Goal: Information Seeking & Learning: Learn about a topic

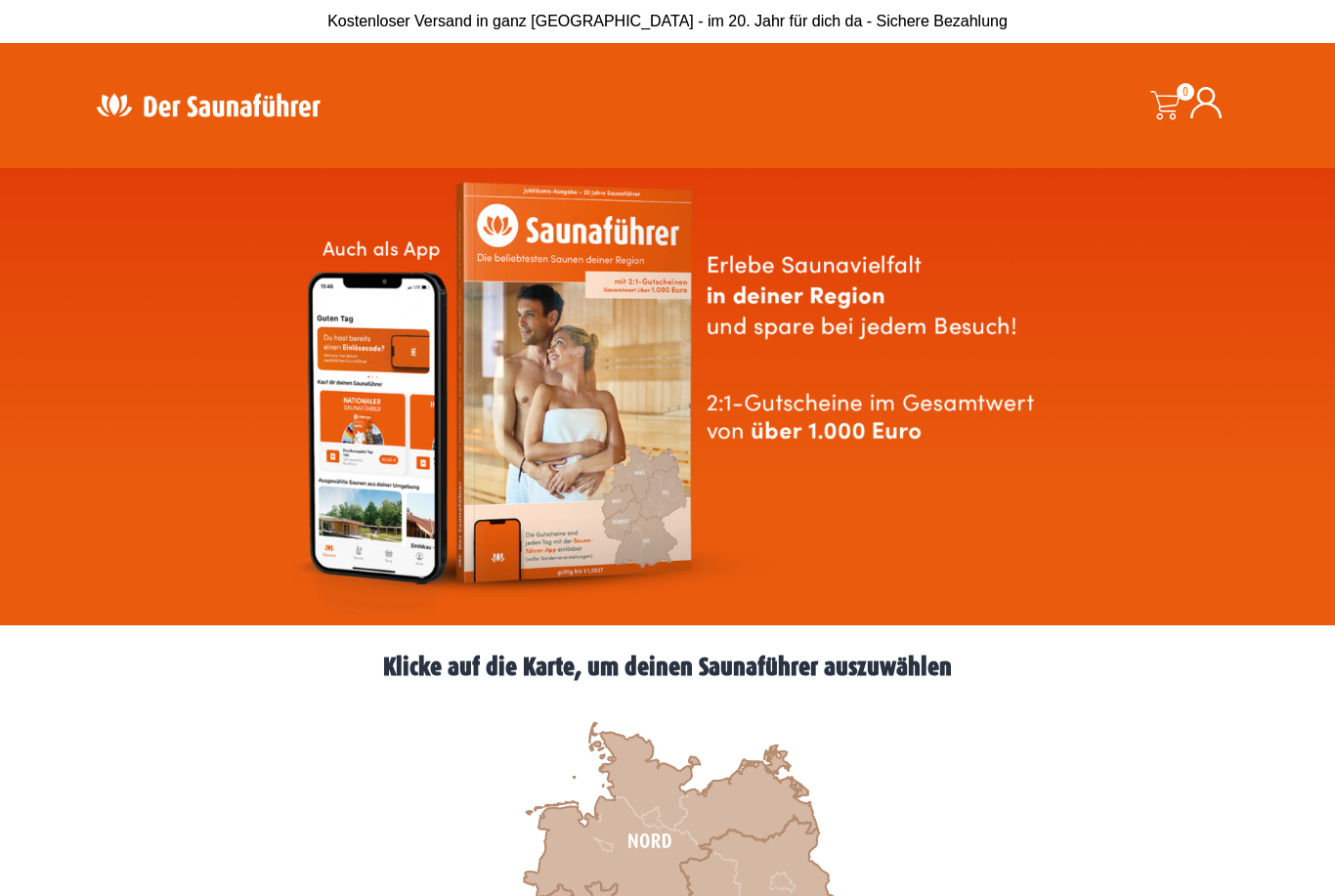
click at [666, 832] on icon at bounding box center [670, 842] width 293 height 237
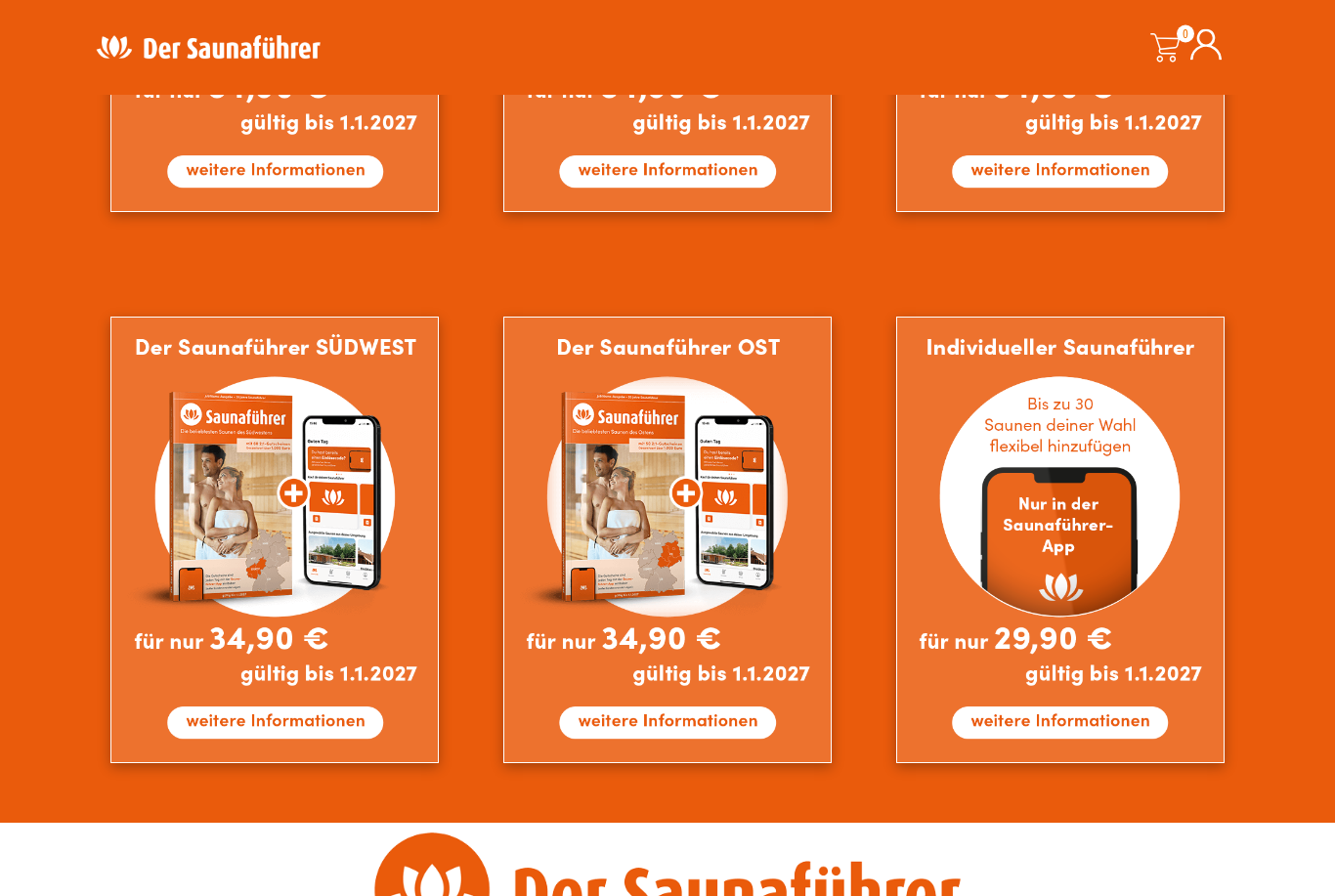
scroll to position [1553, 0]
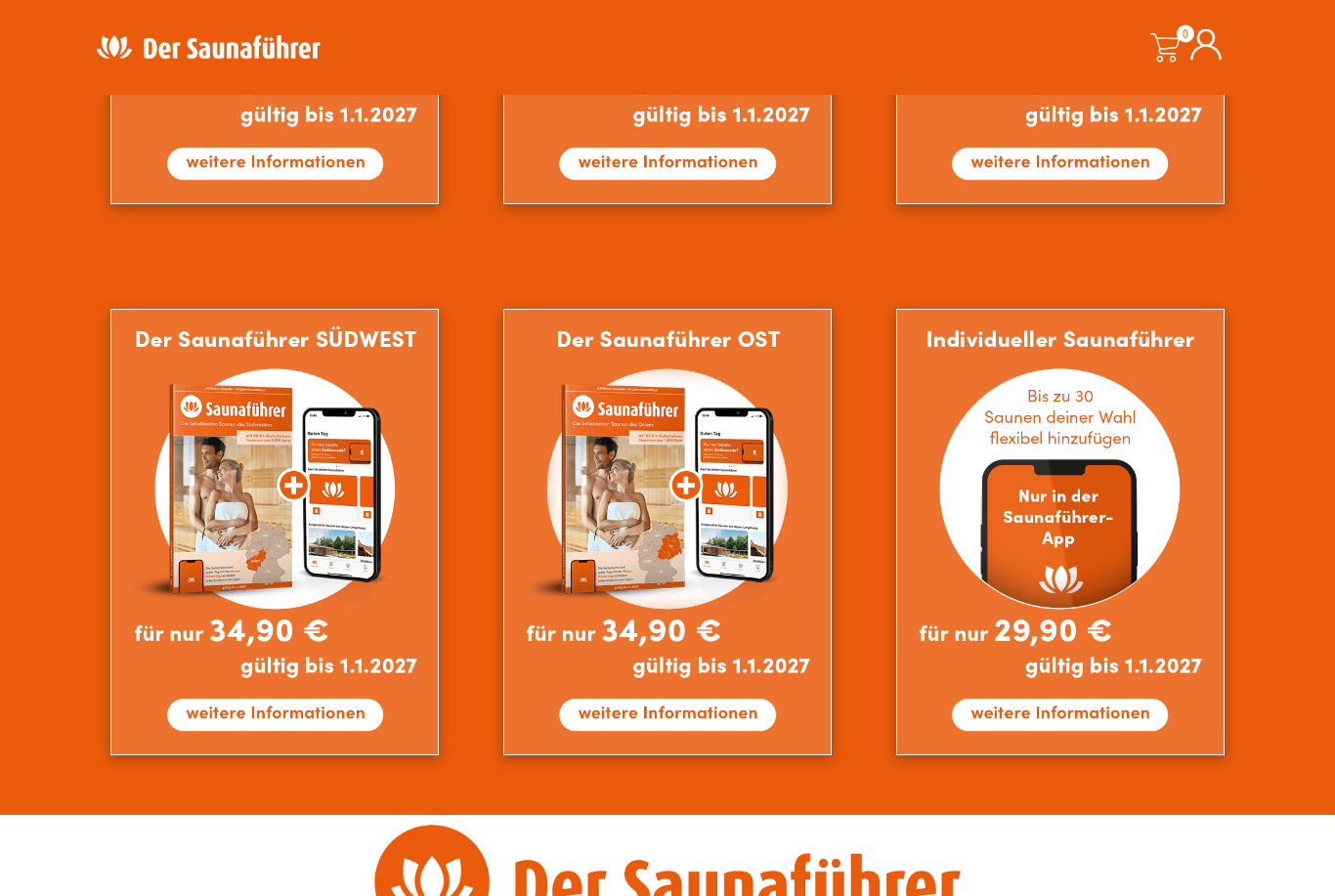
click at [1158, 401] on img at bounding box center [1060, 533] width 328 height 447
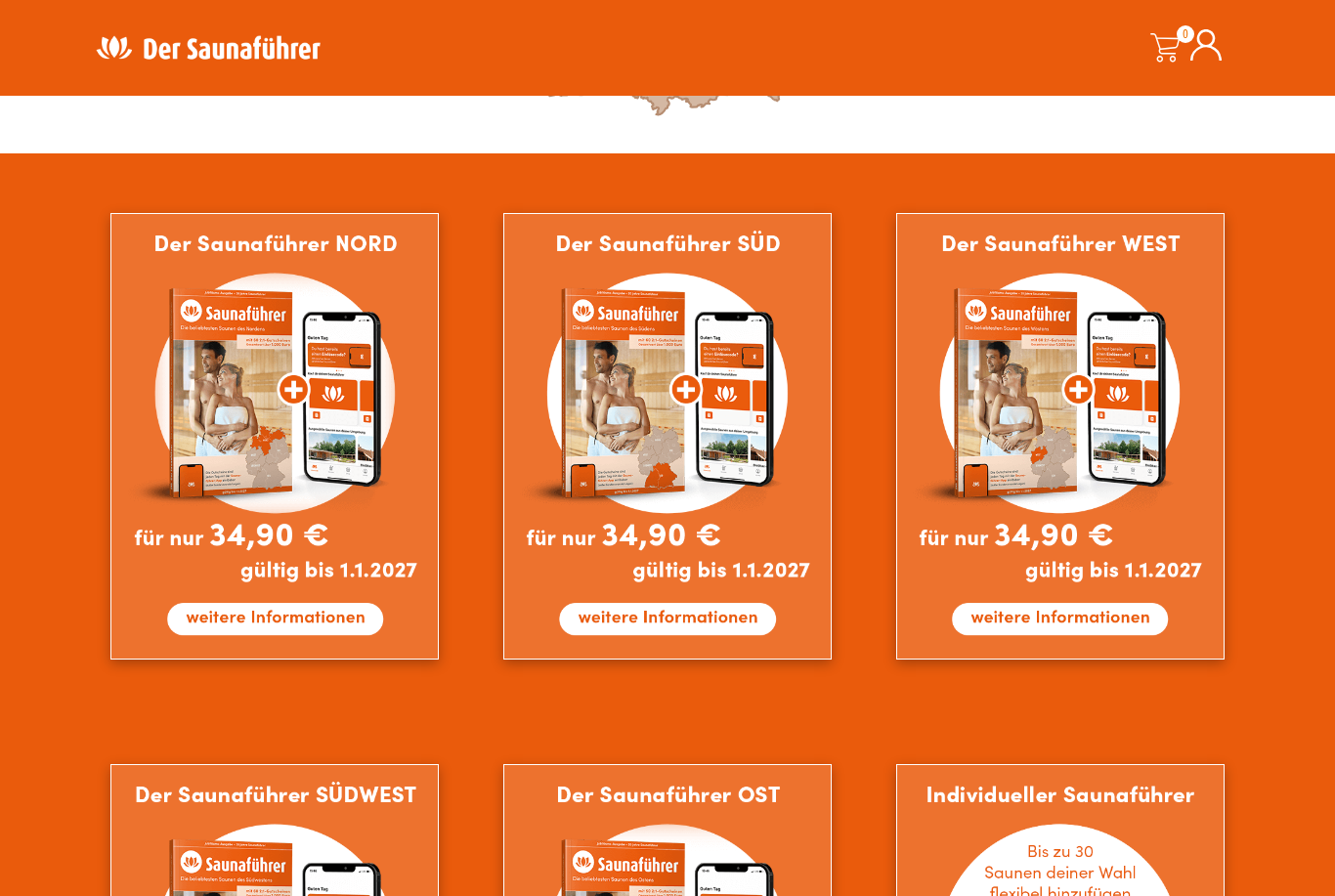
scroll to position [1097, 0]
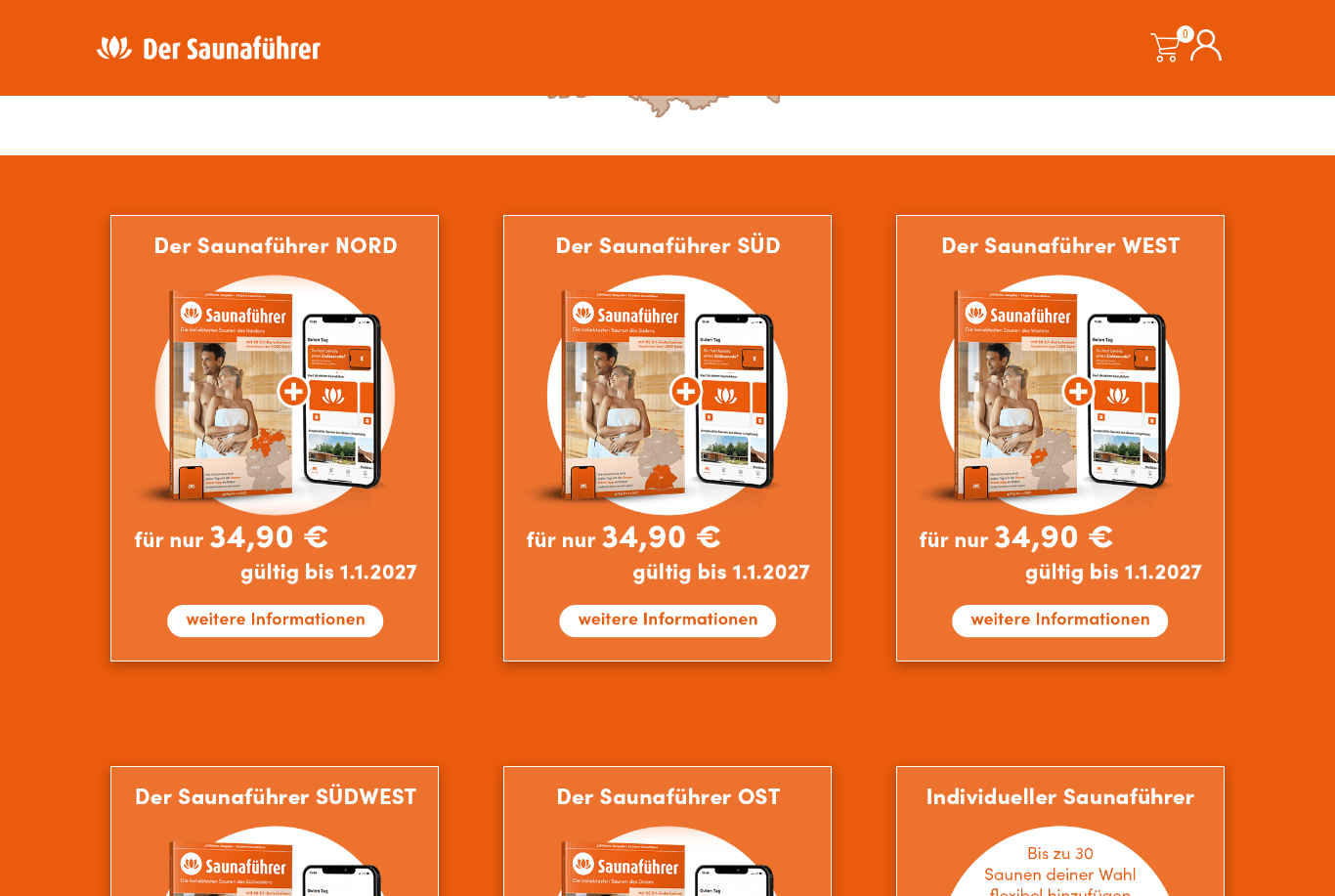
click at [1171, 381] on img at bounding box center [1060, 439] width 328 height 447
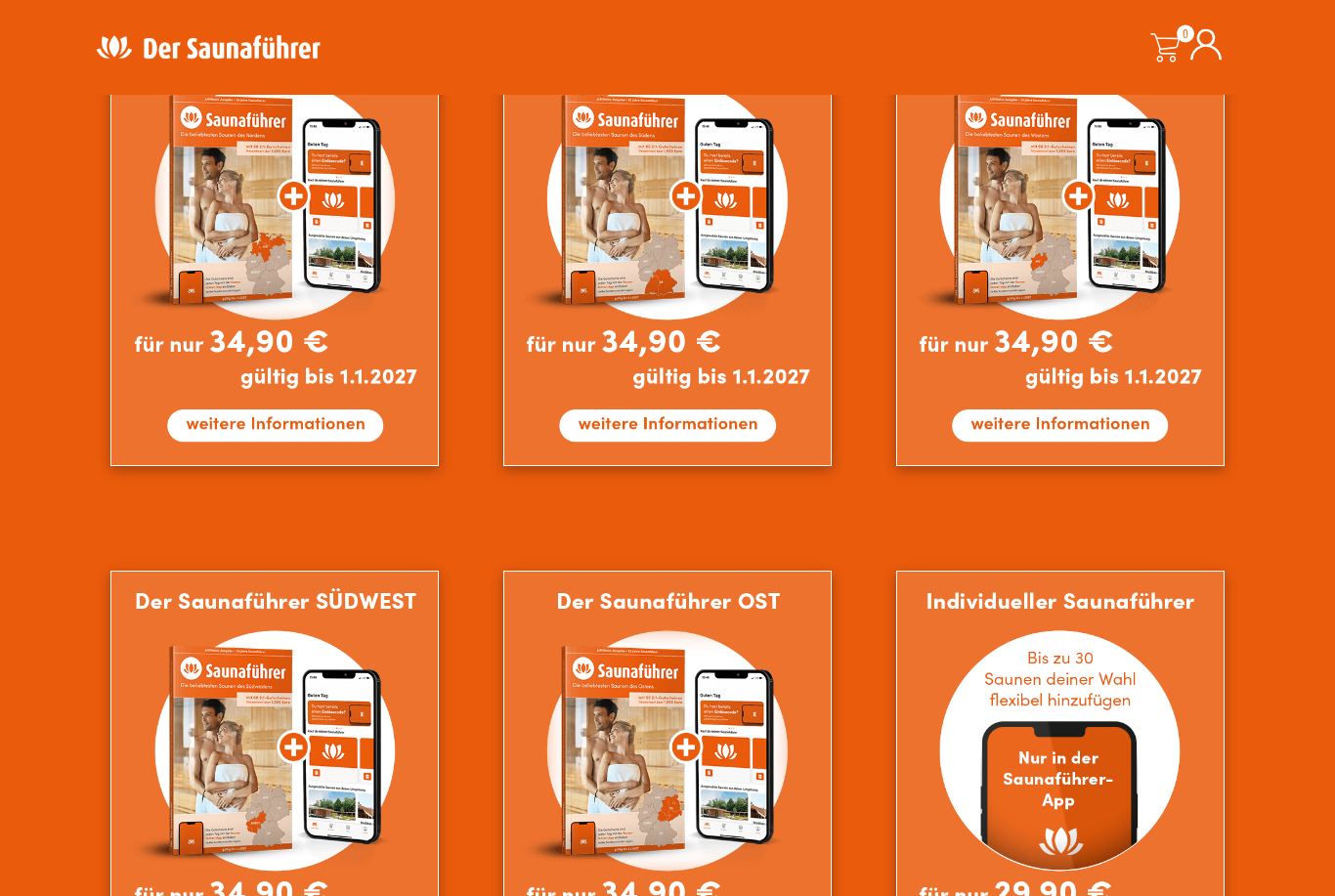
scroll to position [1289, 0]
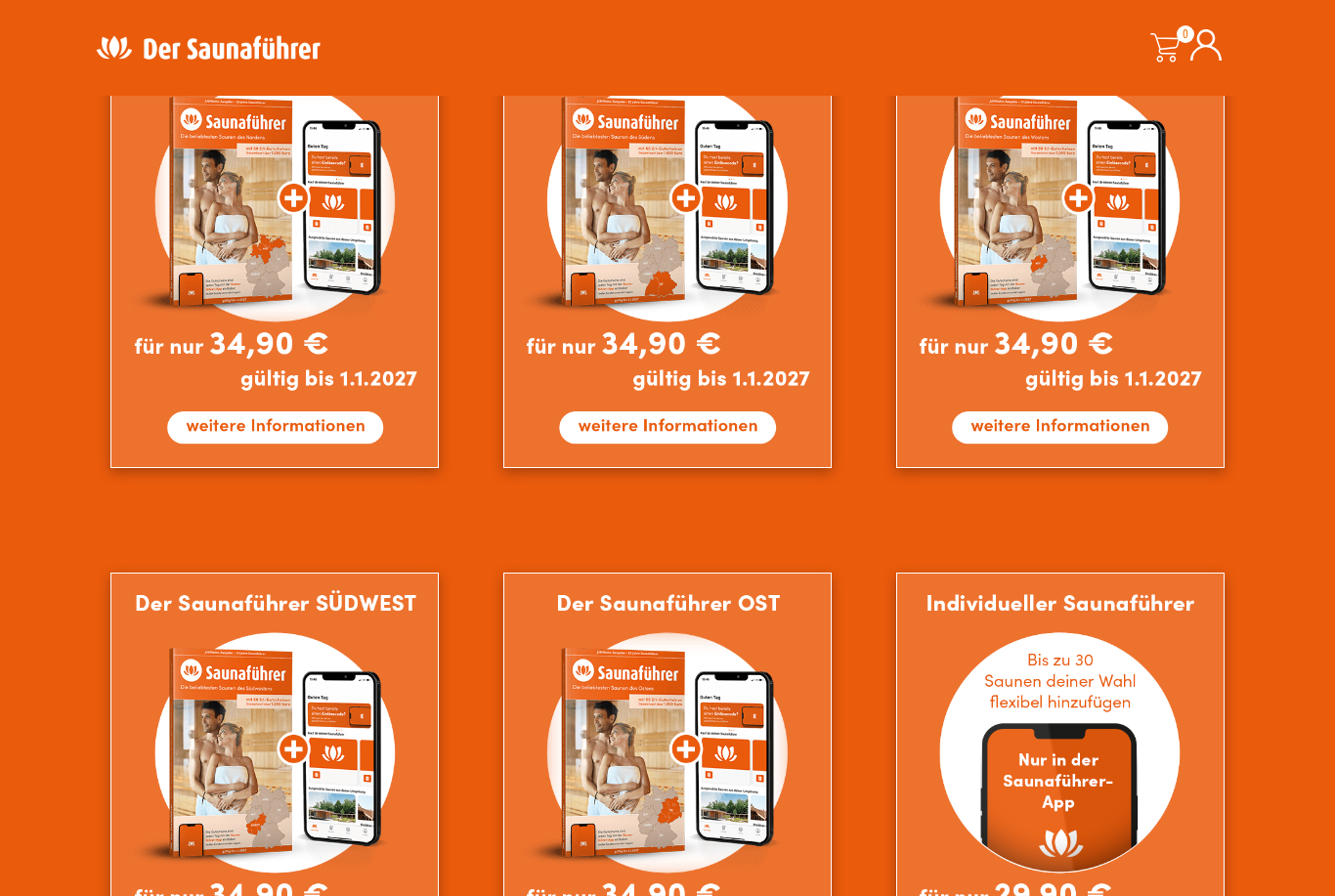
click at [784, 660] on img at bounding box center [667, 796] width 328 height 447
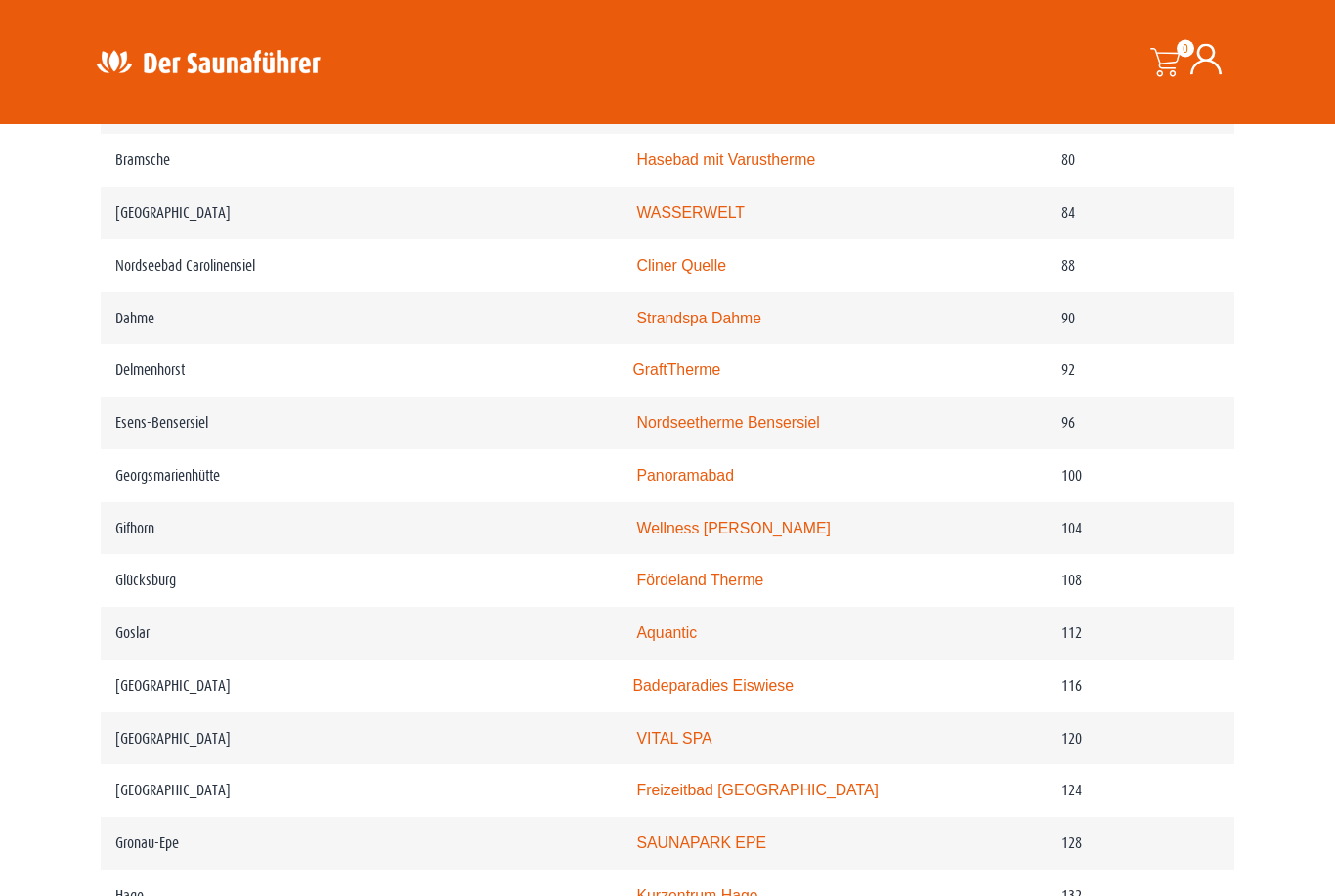
scroll to position [1814, 0]
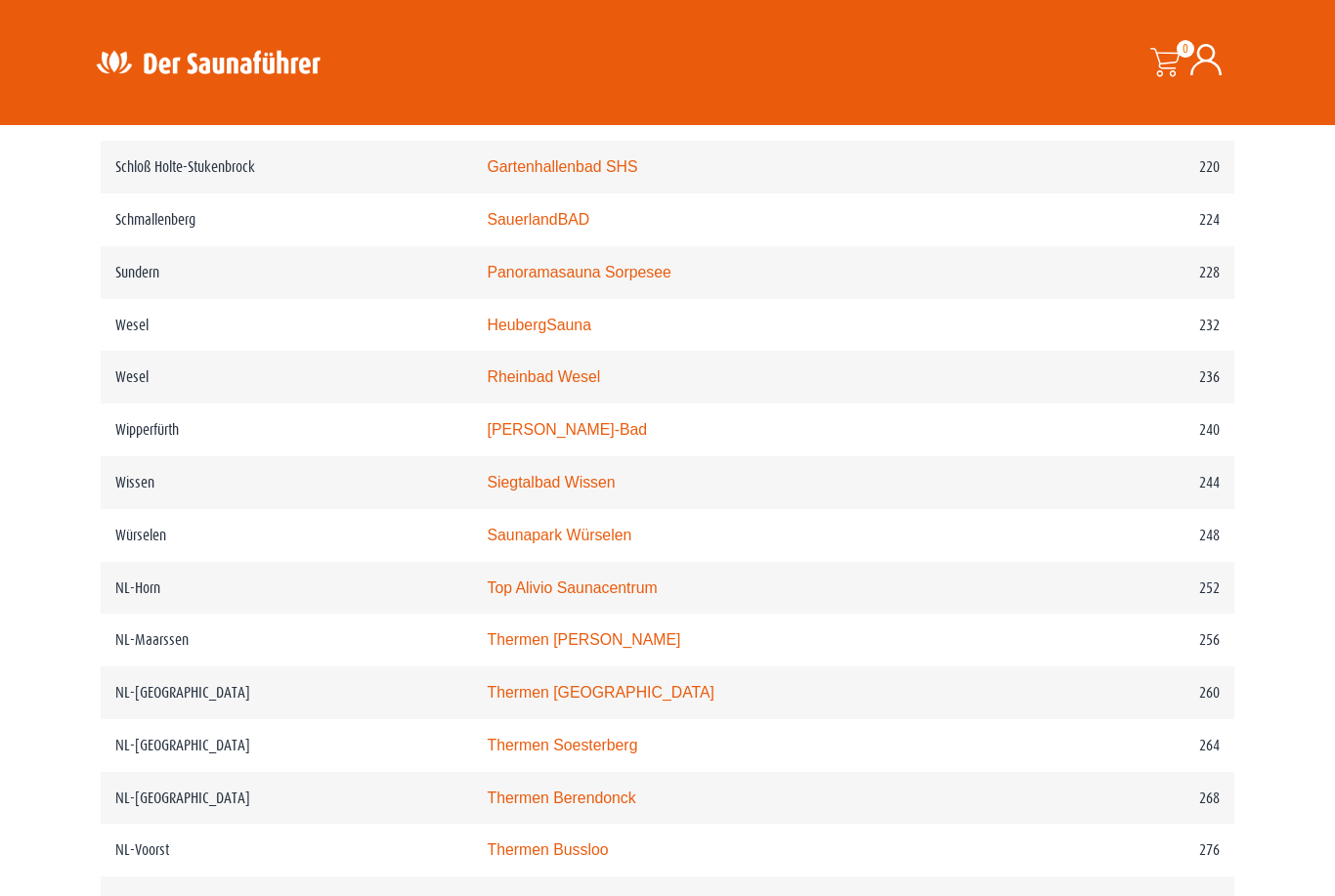
scroll to position [3637, 0]
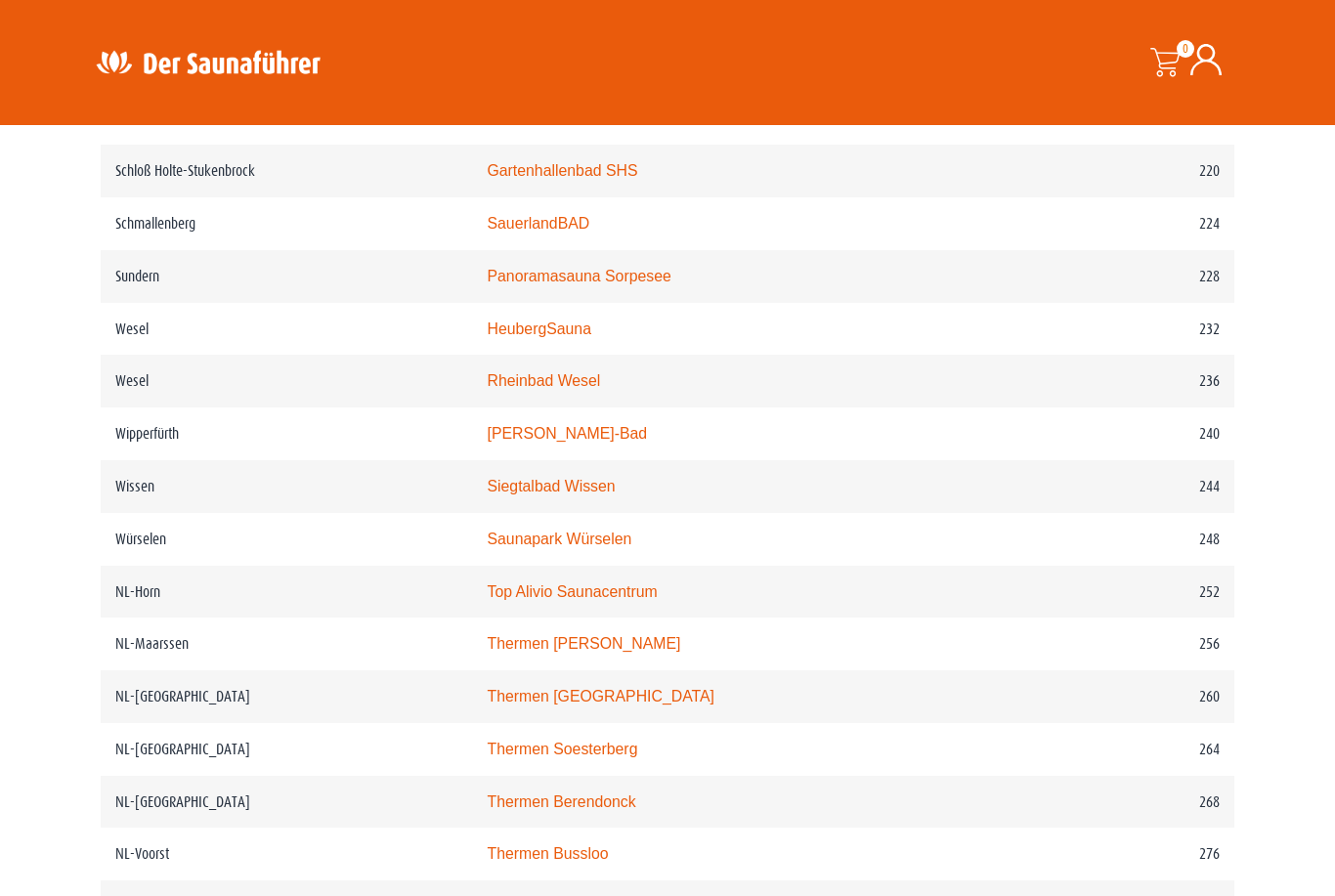
click at [616, 600] on link "Top Alivio Saunacentrum" at bounding box center [572, 591] width 170 height 17
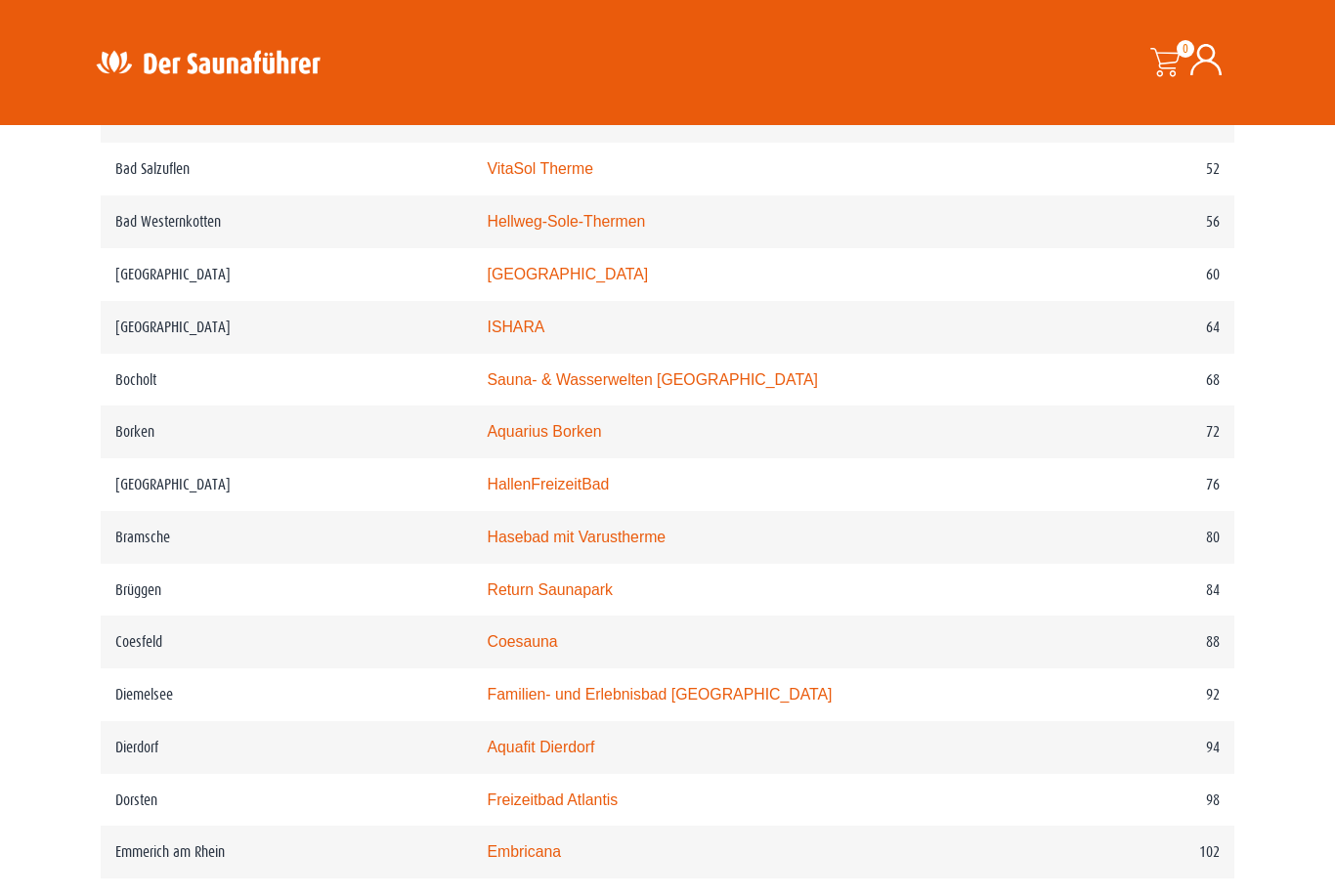
scroll to position [1212, 0]
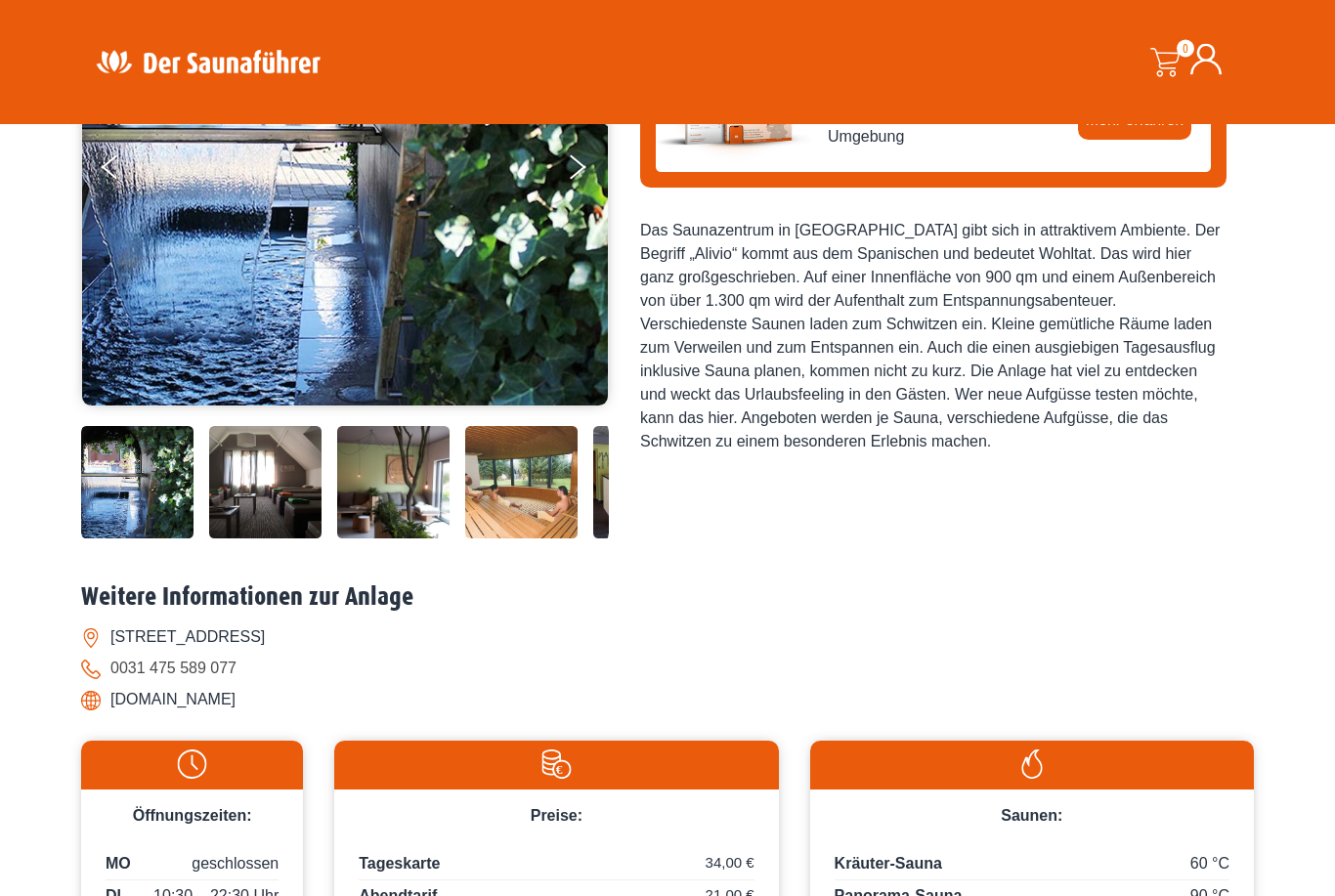
click at [535, 539] on img at bounding box center [522, 483] width 113 height 113
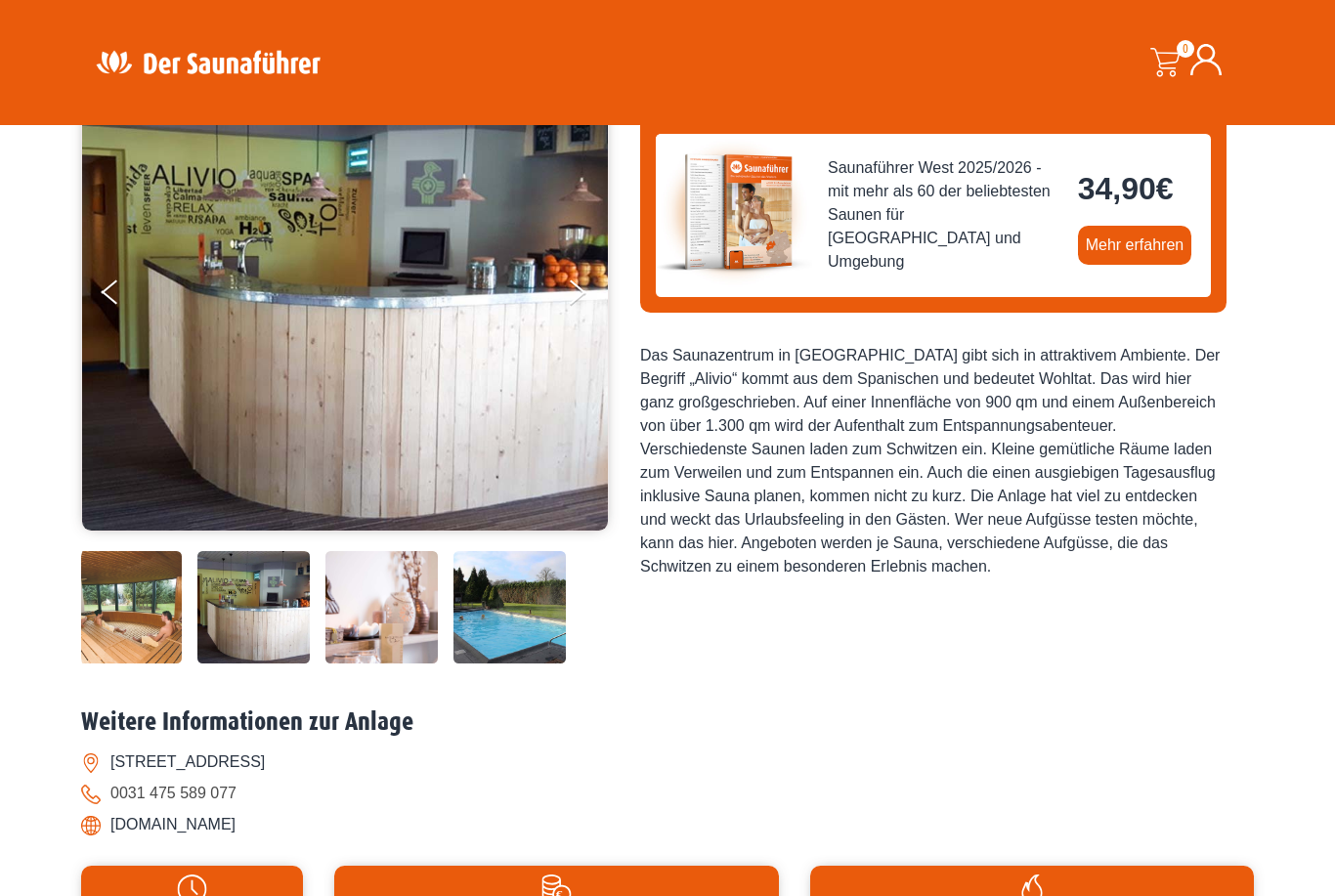
scroll to position [223, 0]
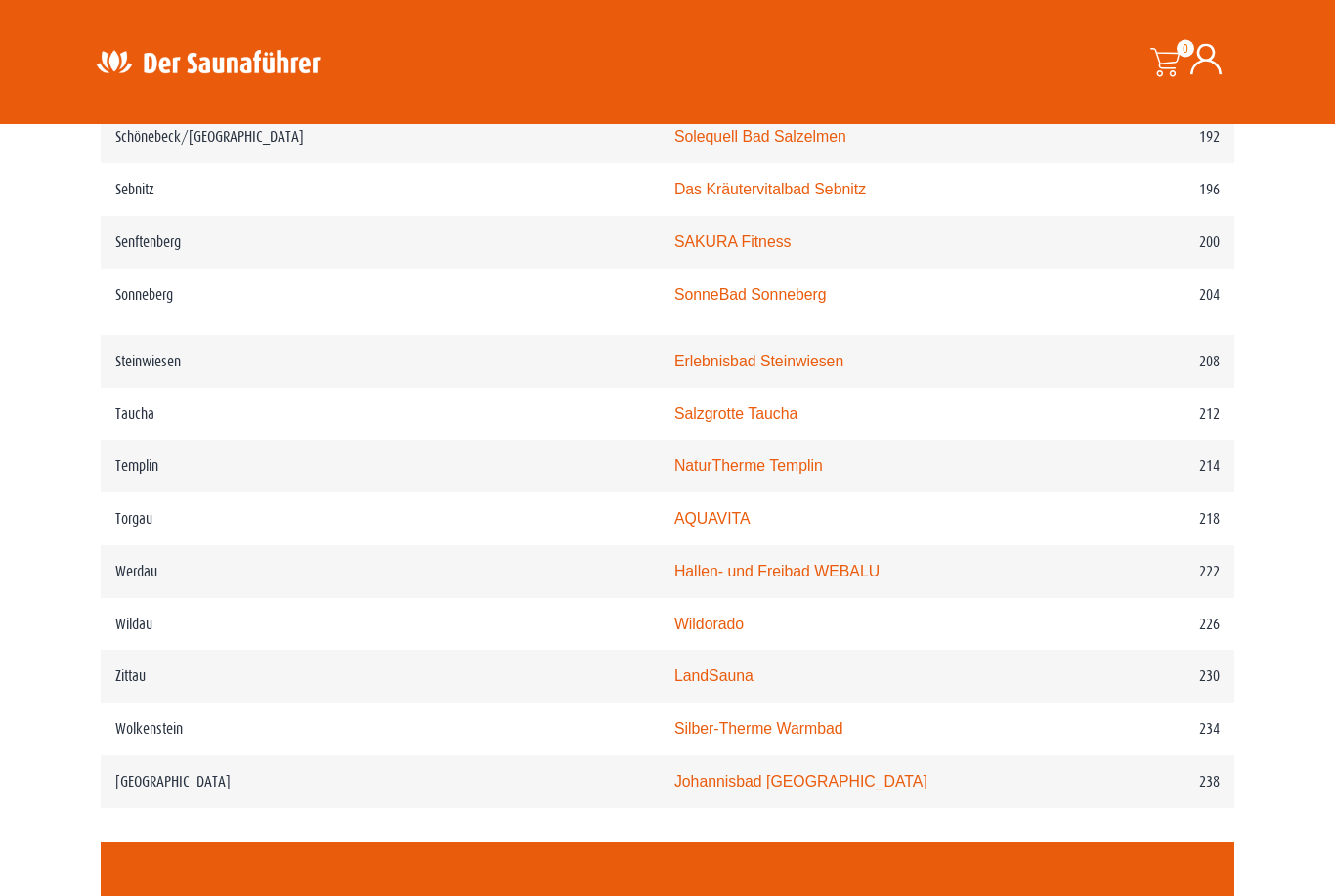
scroll to position [3404, 0]
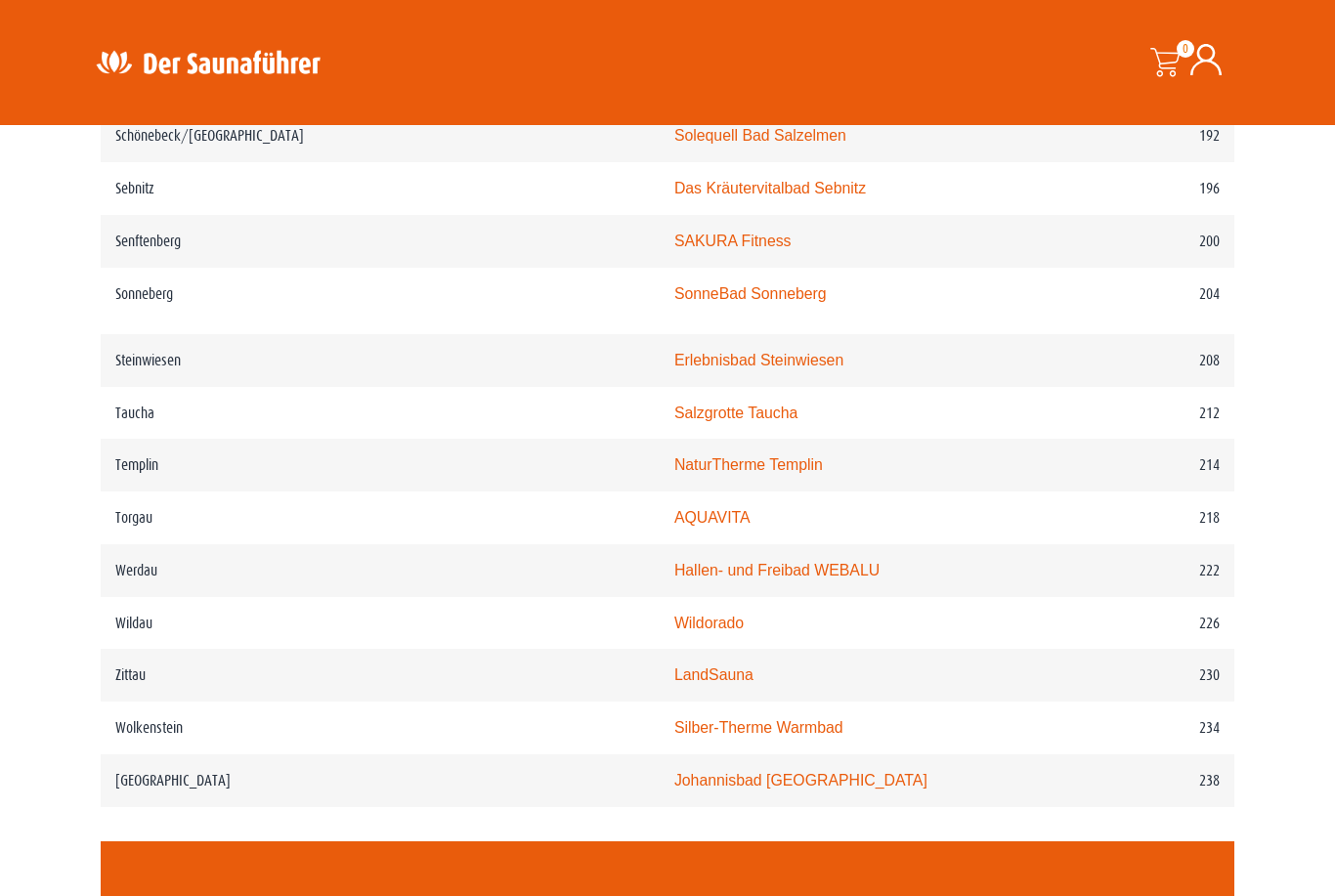
click at [674, 673] on link "LandSauna" at bounding box center [713, 674] width 79 height 17
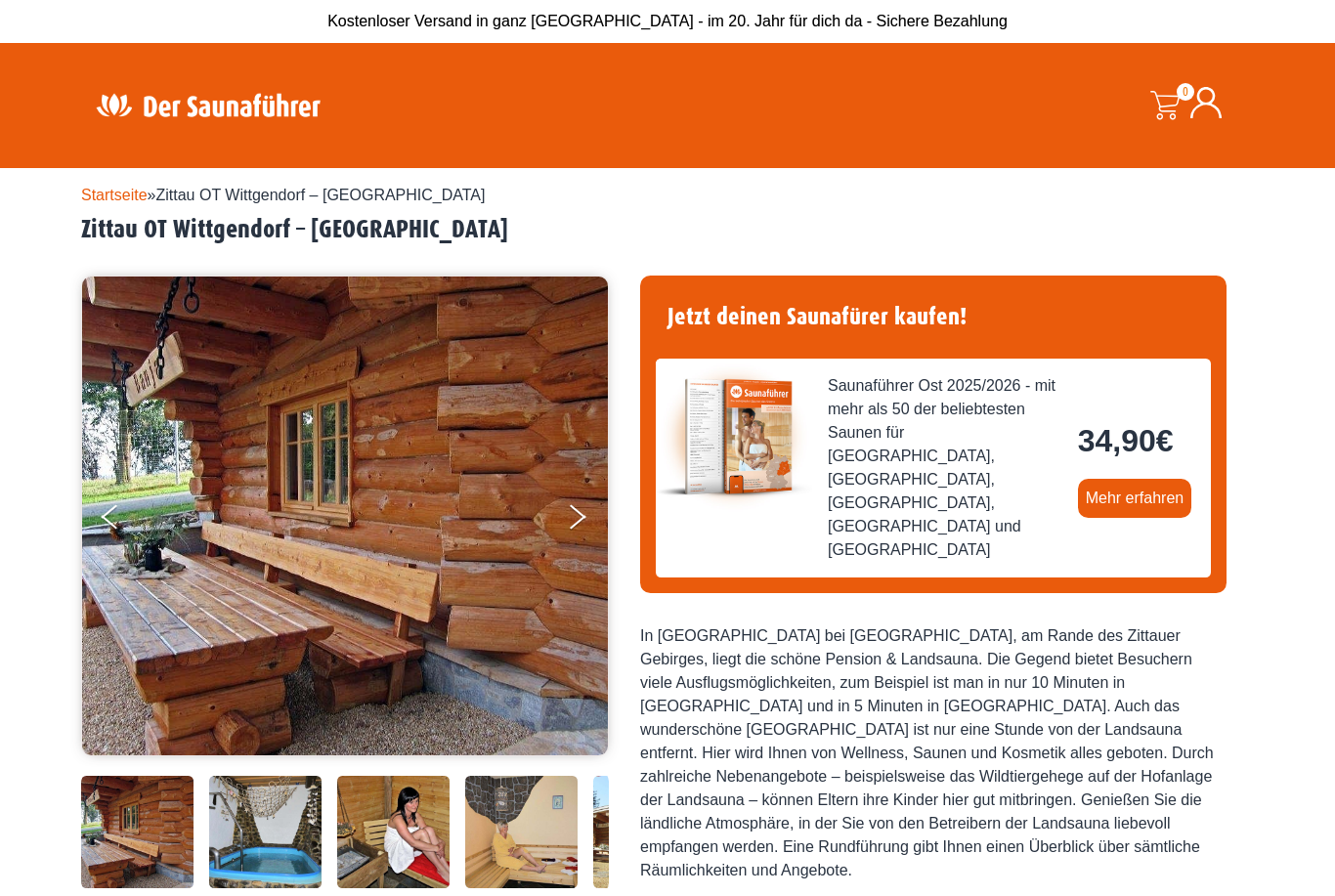
click at [578, 519] on icon "Next" at bounding box center [578, 522] width 17 height 14
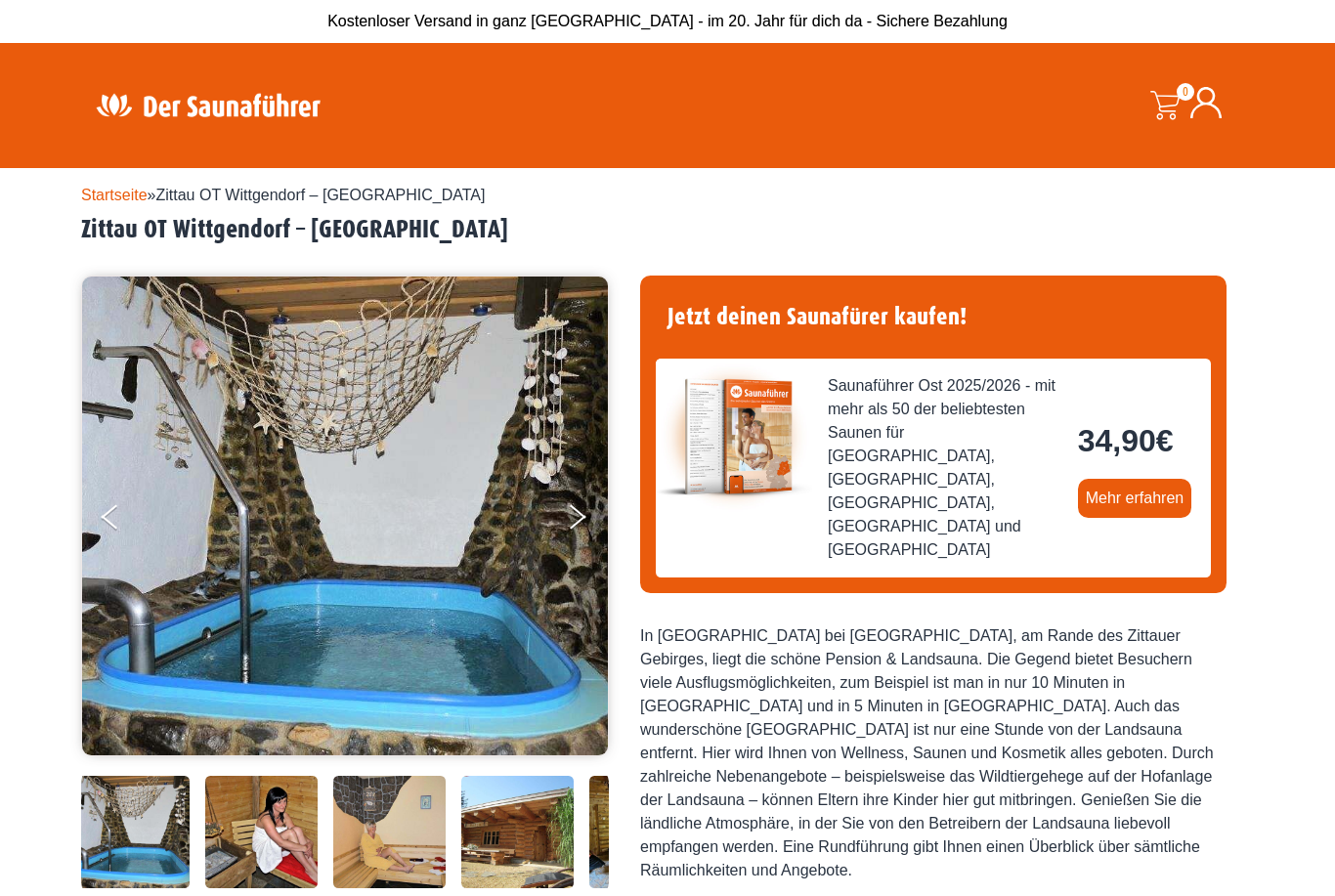
click at [580, 541] on button "Next" at bounding box center [590, 520] width 48 height 48
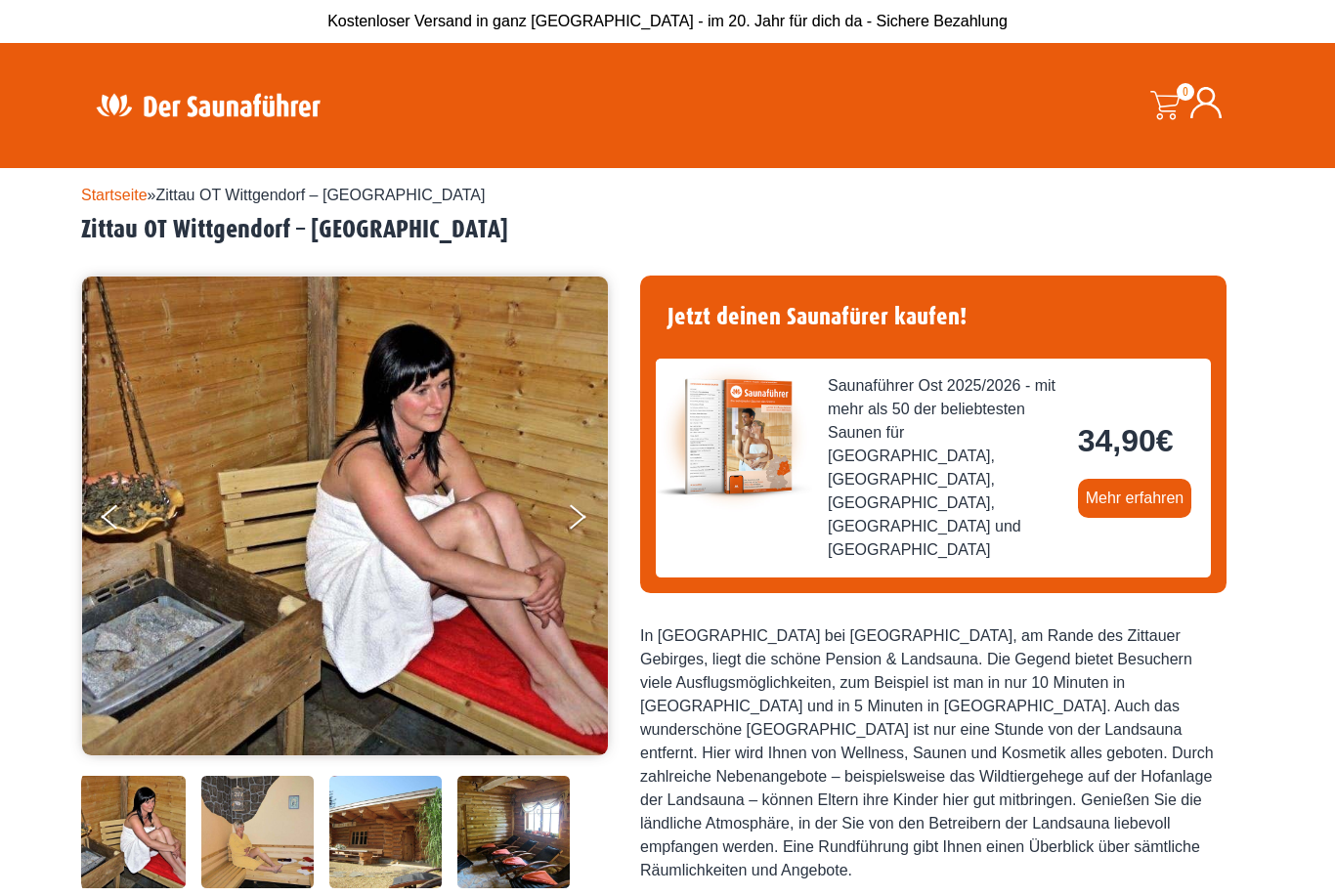
click at [584, 532] on button "Next" at bounding box center [590, 520] width 48 height 48
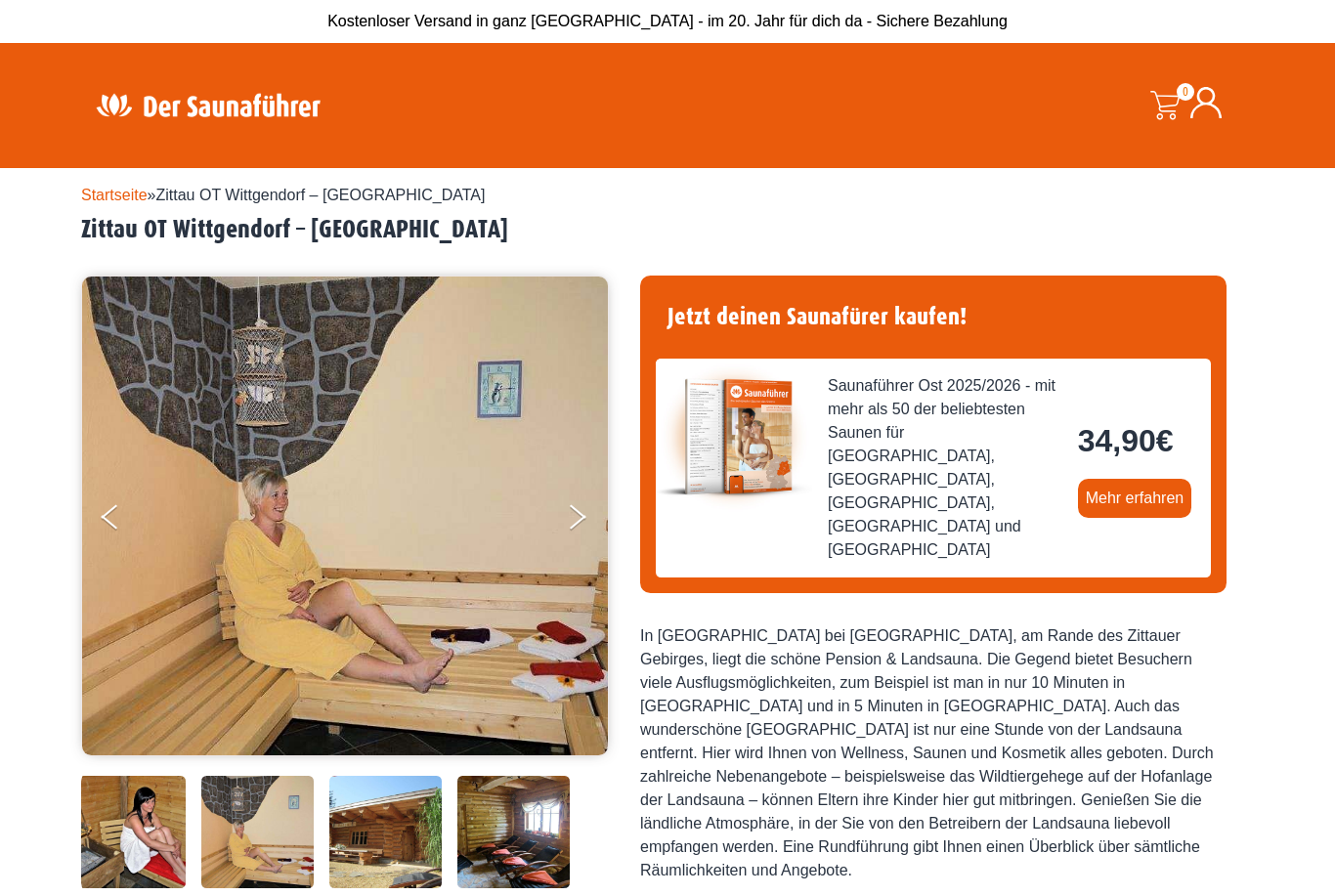
click at [591, 524] on button "Next" at bounding box center [590, 520] width 48 height 48
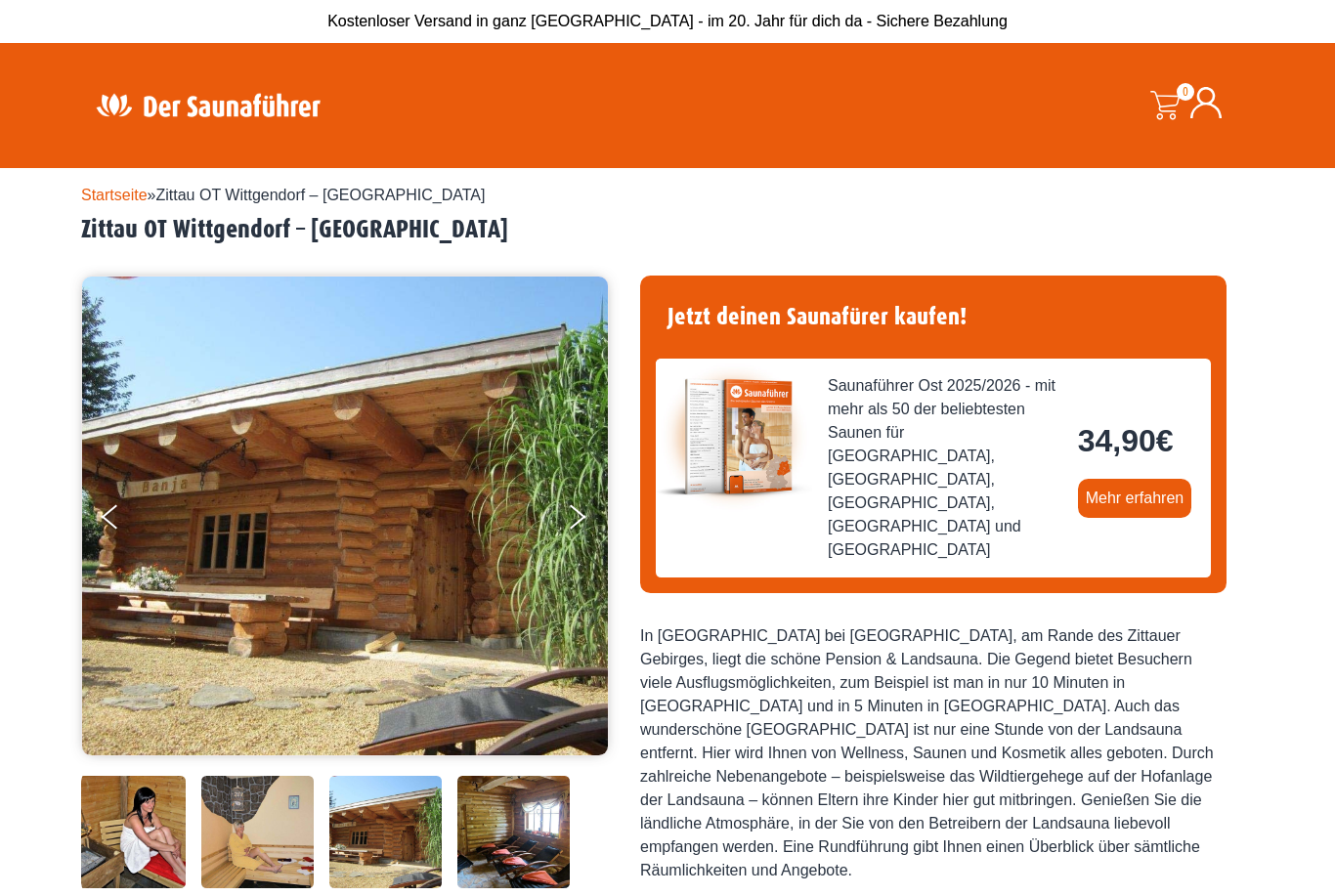
click at [580, 529] on button "Next" at bounding box center [590, 520] width 48 height 48
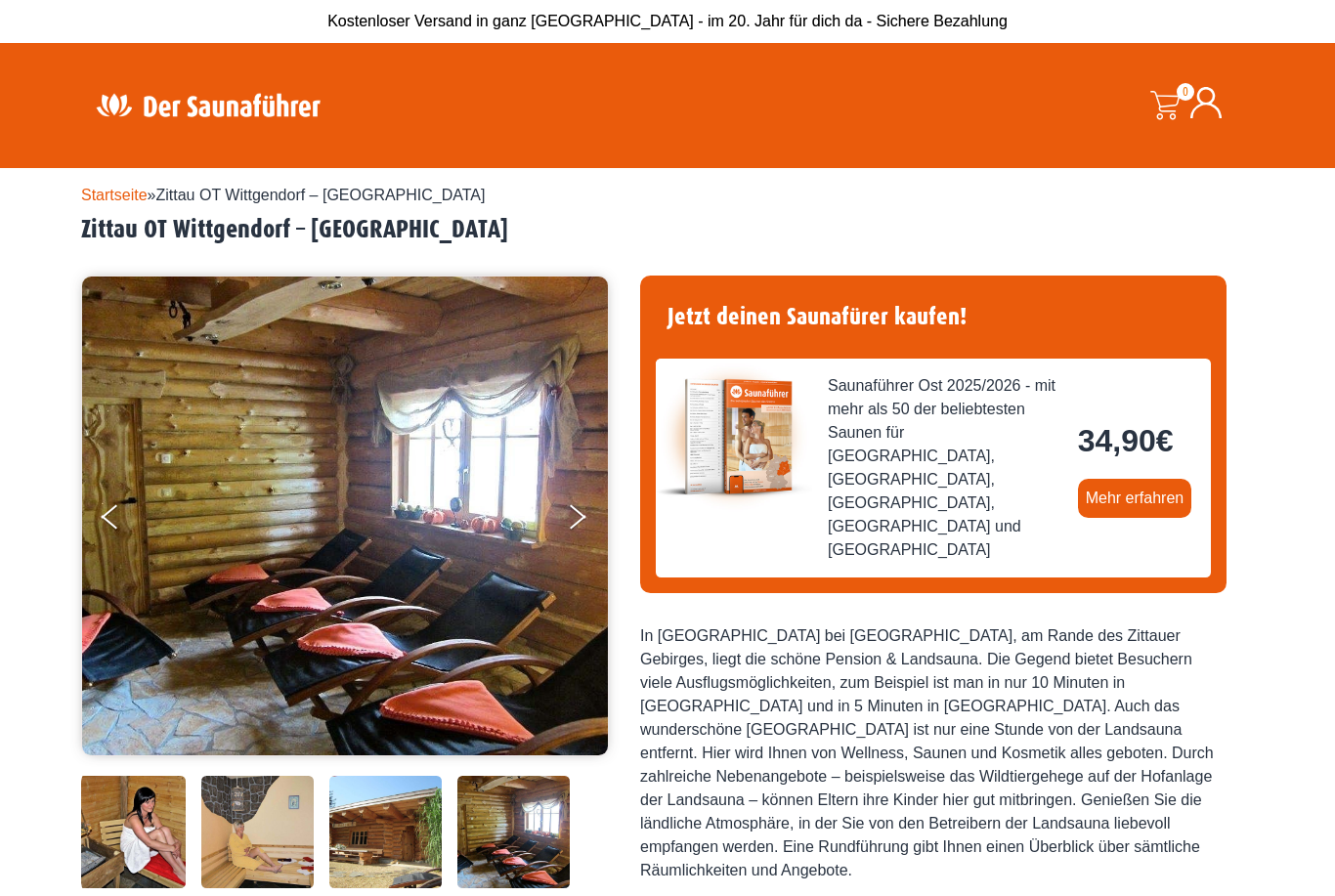
click at [575, 539] on button "Next" at bounding box center [590, 520] width 48 height 48
click at [569, 522] on button "Next" at bounding box center [590, 520] width 48 height 48
click at [579, 542] on button "Next" at bounding box center [590, 520] width 48 height 48
click at [590, 491] on img at bounding box center [345, 516] width 526 height 479
click at [585, 504] on button "Next" at bounding box center [590, 520] width 48 height 48
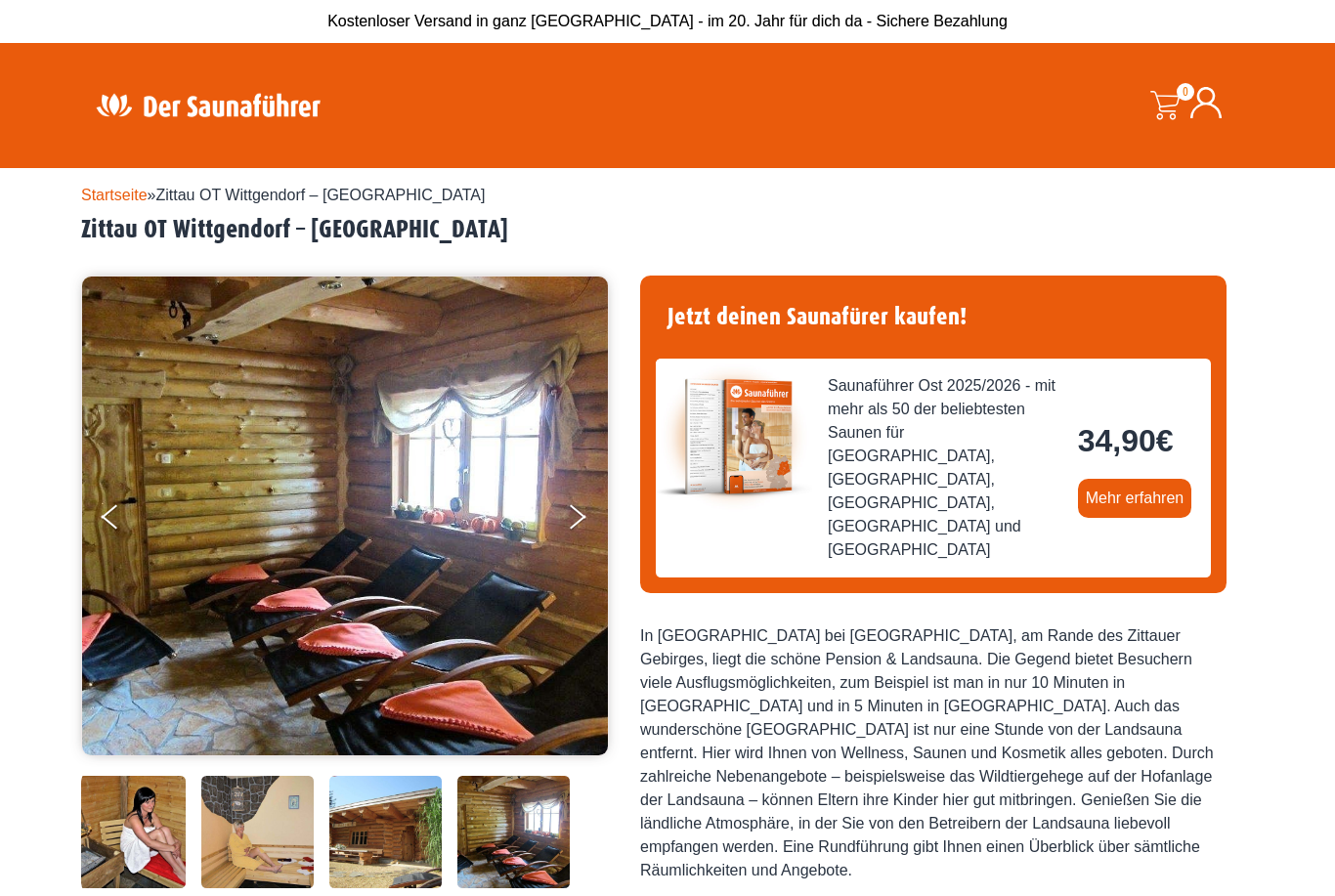
click at [568, 517] on button "Next" at bounding box center [590, 520] width 48 height 48
click at [103, 498] on button "Previous" at bounding box center [125, 520] width 48 height 48
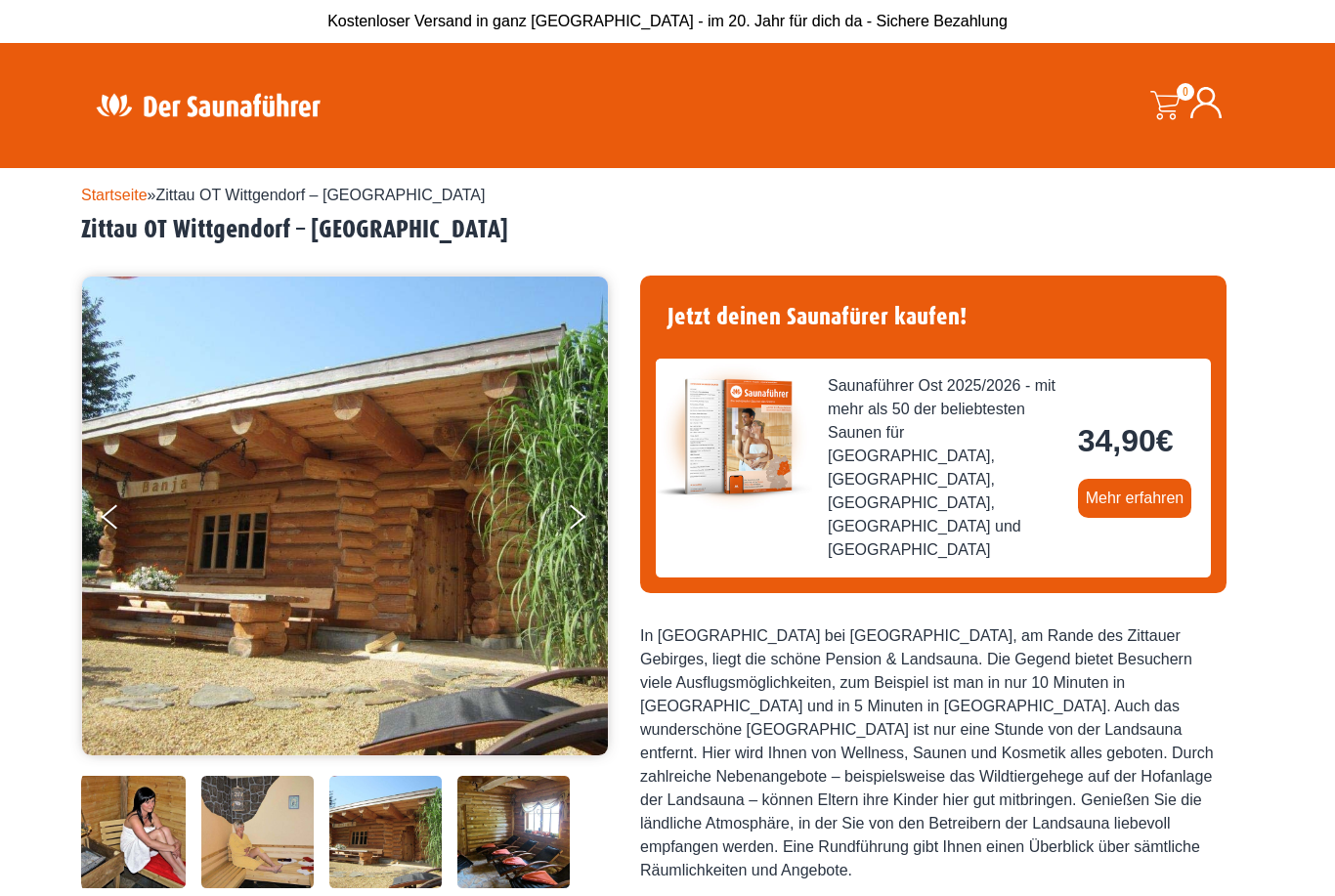
click at [133, 498] on button "Previous" at bounding box center [125, 520] width 48 height 48
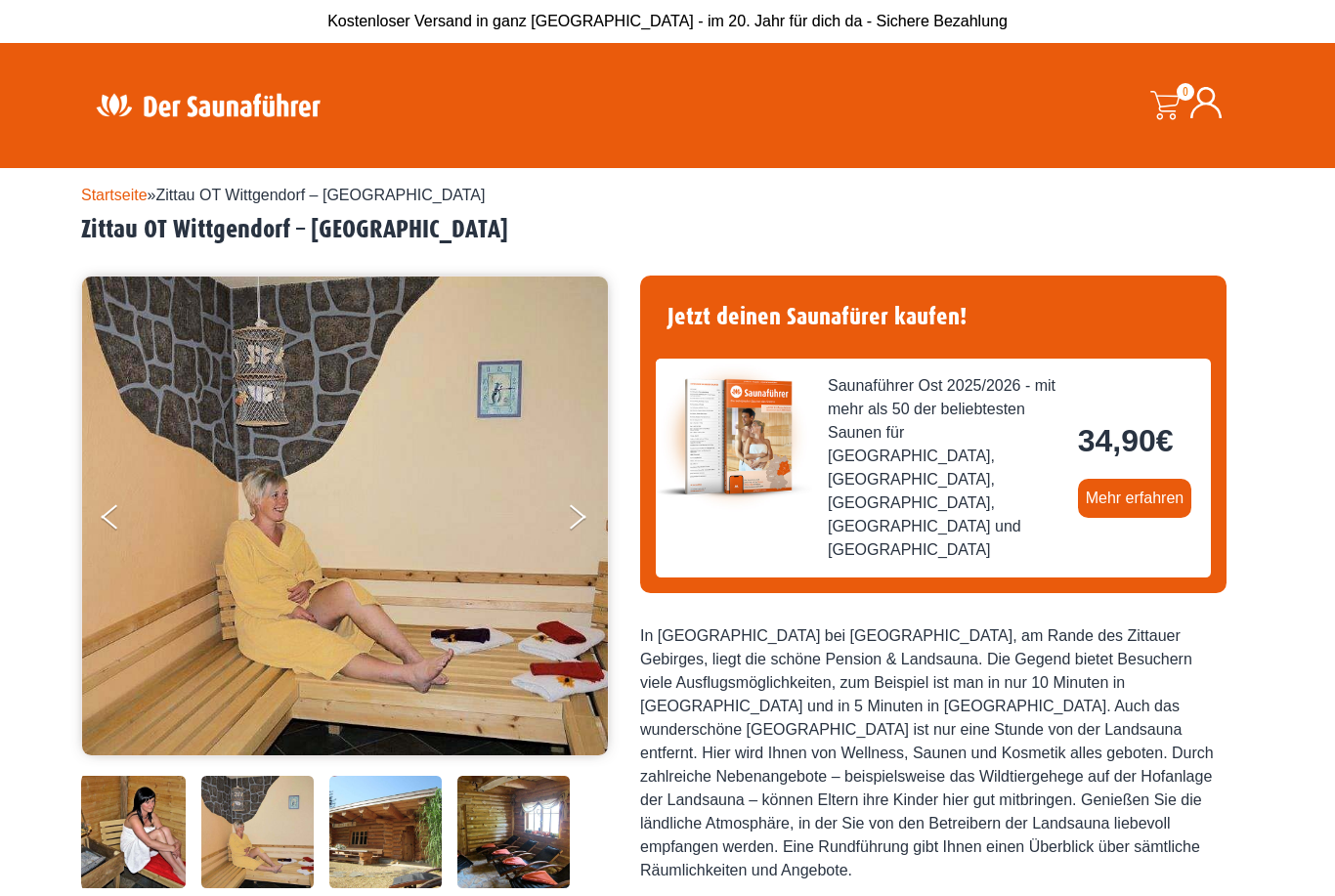
click at [118, 528] on button "Previous" at bounding box center [125, 520] width 48 height 48
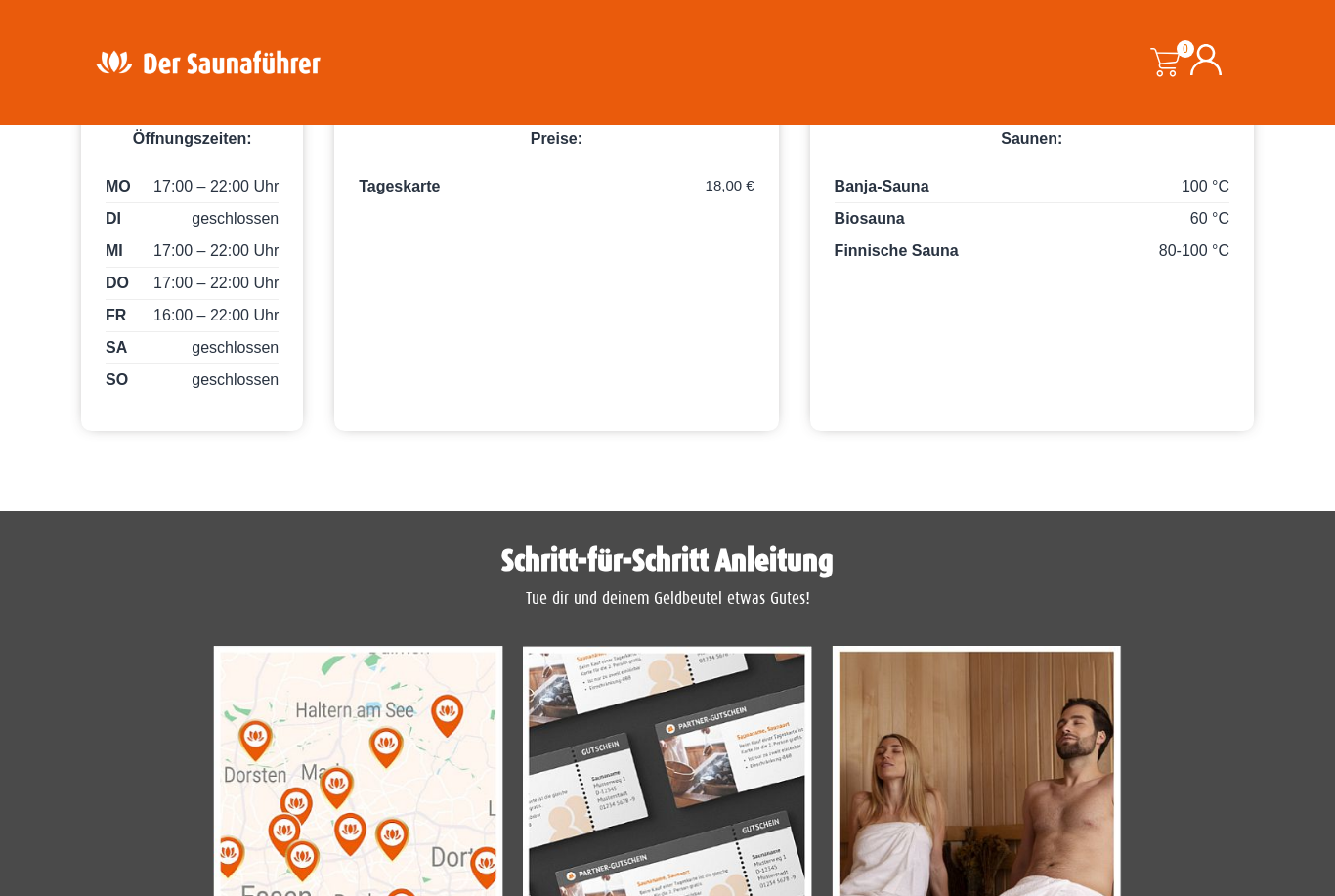
scroll to position [1002, 0]
